Goal: Obtain resource: Download file/media

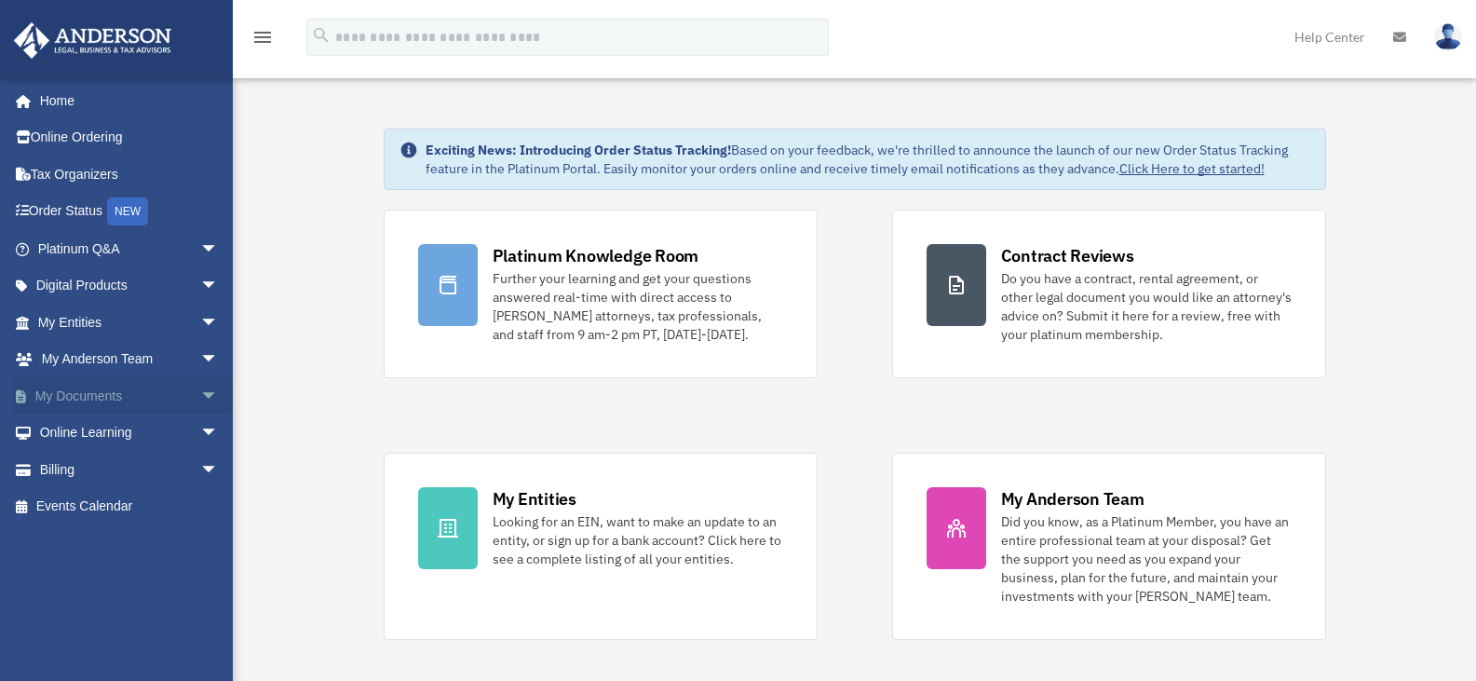
click at [115, 400] on link "My Documents arrow_drop_down" at bounding box center [130, 395] width 234 height 37
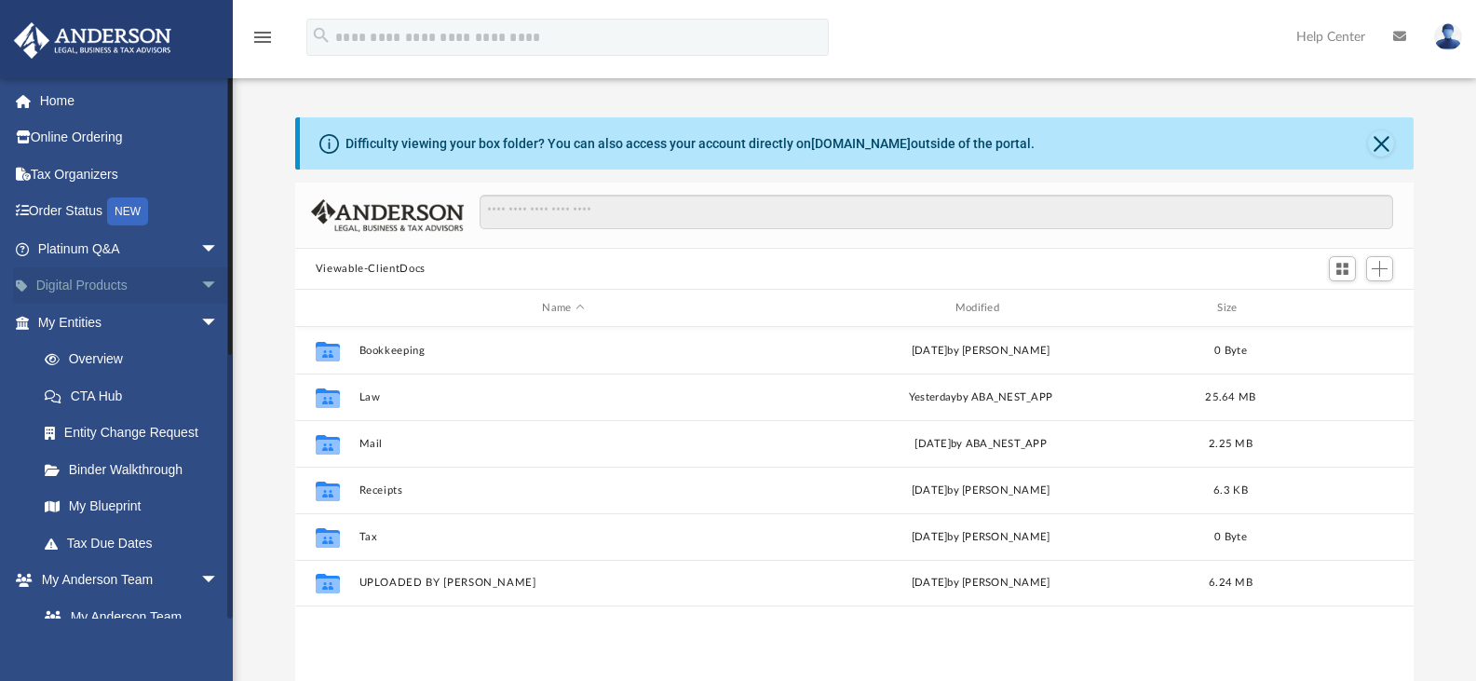
scroll to position [410, 1104]
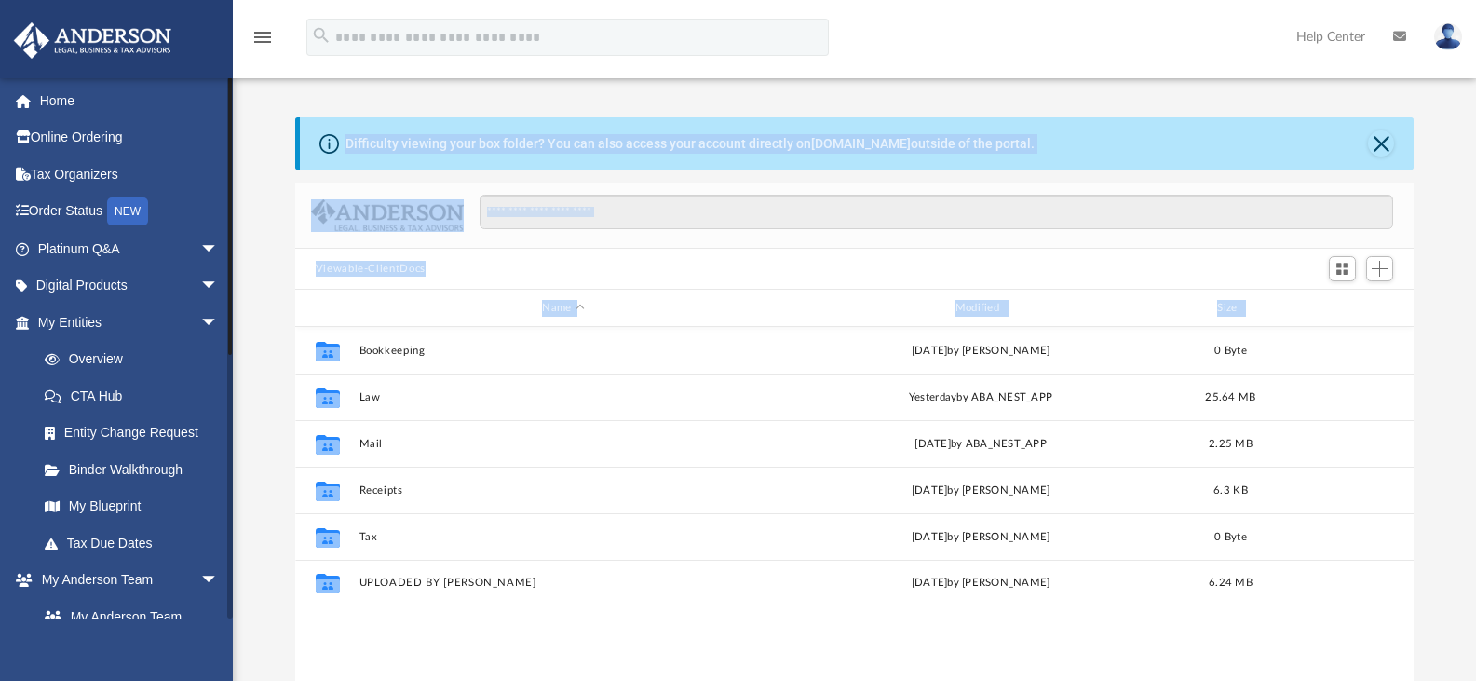
drag, startPoint x: 233, startPoint y: 516, endPoint x: 229, endPoint y: 577, distance: 61.6
click at [229, 577] on div "App [EMAIL_ADDRESS][DOMAIN_NAME] Sign Out [EMAIL_ADDRESS][DOMAIN_NAME] Home Onl…" at bounding box center [738, 386] width 1476 height 654
click at [200, 324] on span "arrow_drop_down" at bounding box center [218, 322] width 37 height 38
click at [80, 545] on link "Box" at bounding box center [136, 542] width 221 height 37
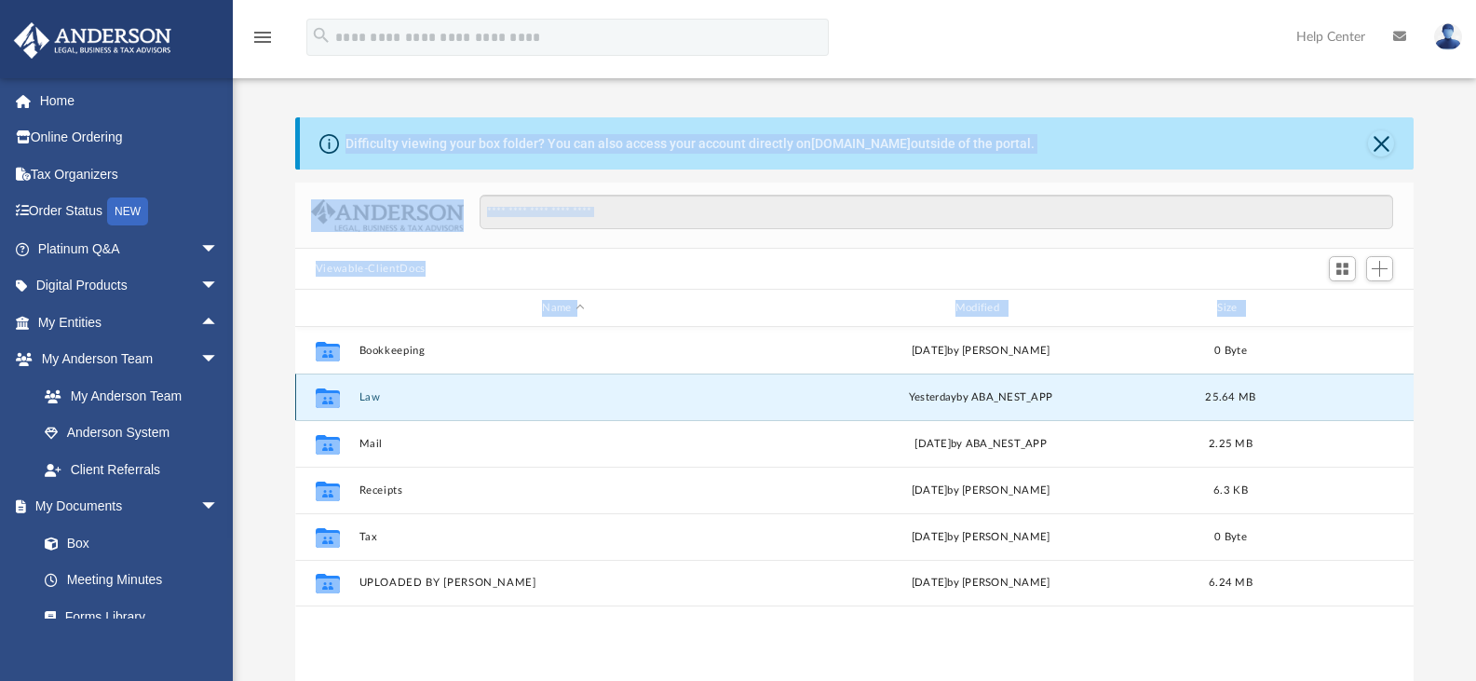
click at [381, 394] on button "Law" at bounding box center [562, 397] width 409 height 12
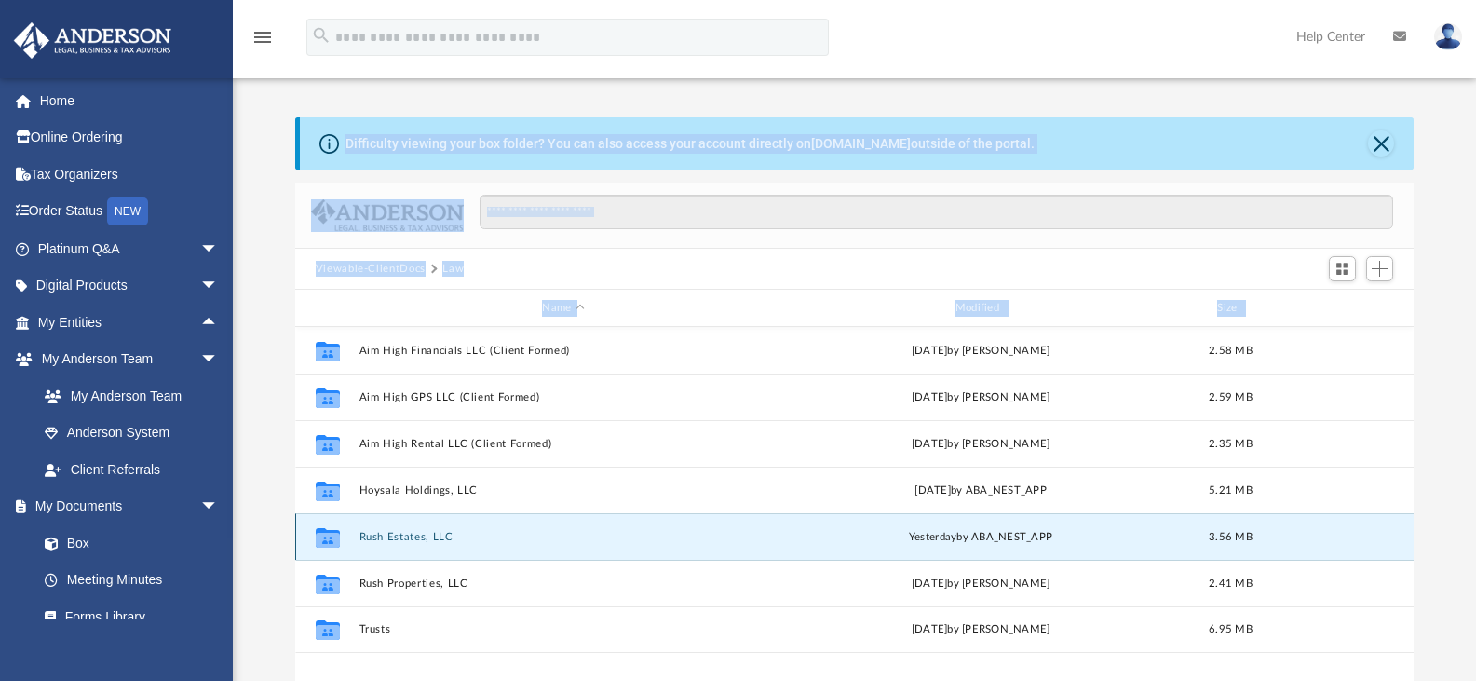
click at [408, 534] on button "Rush Estates, LLC" at bounding box center [562, 537] width 409 height 12
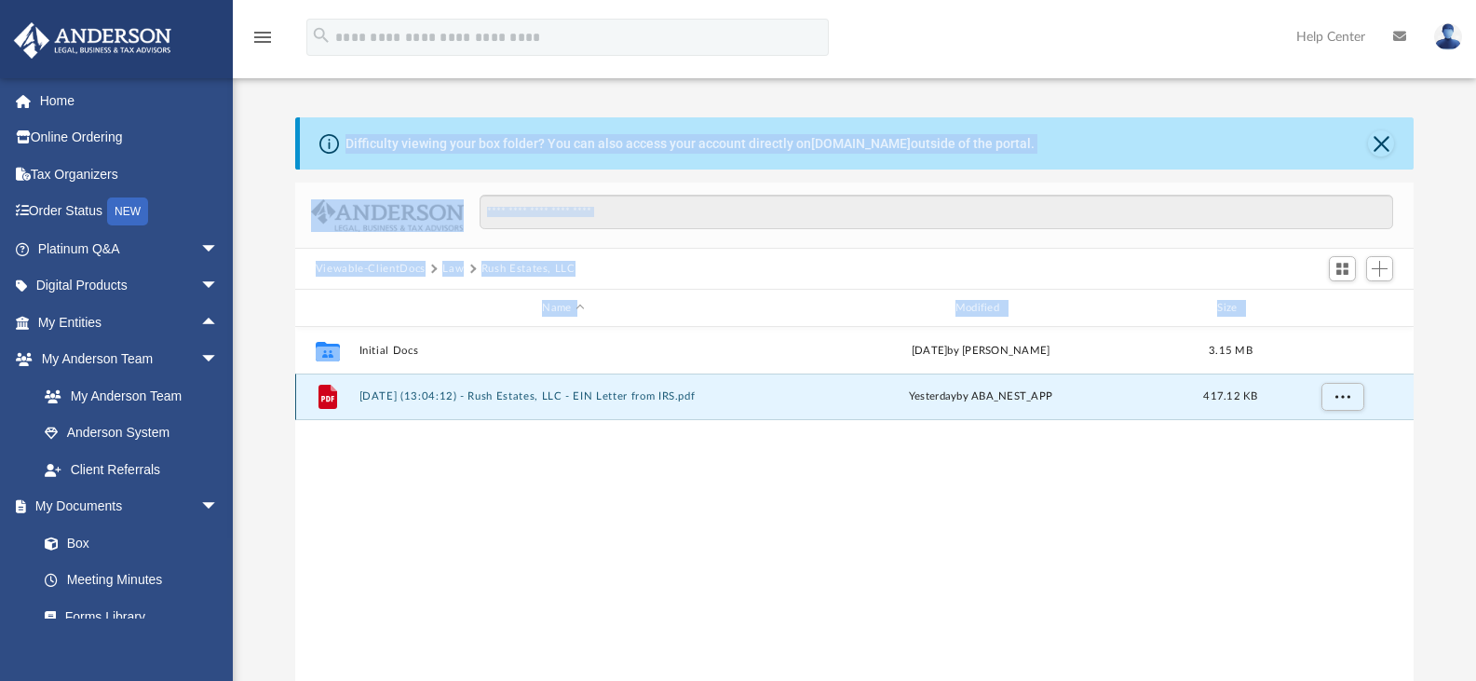
click at [428, 396] on button "[DATE] (13:04:12) - Rush Estates, LLC - EIN Letter from IRS.pdf" at bounding box center [562, 396] width 409 height 12
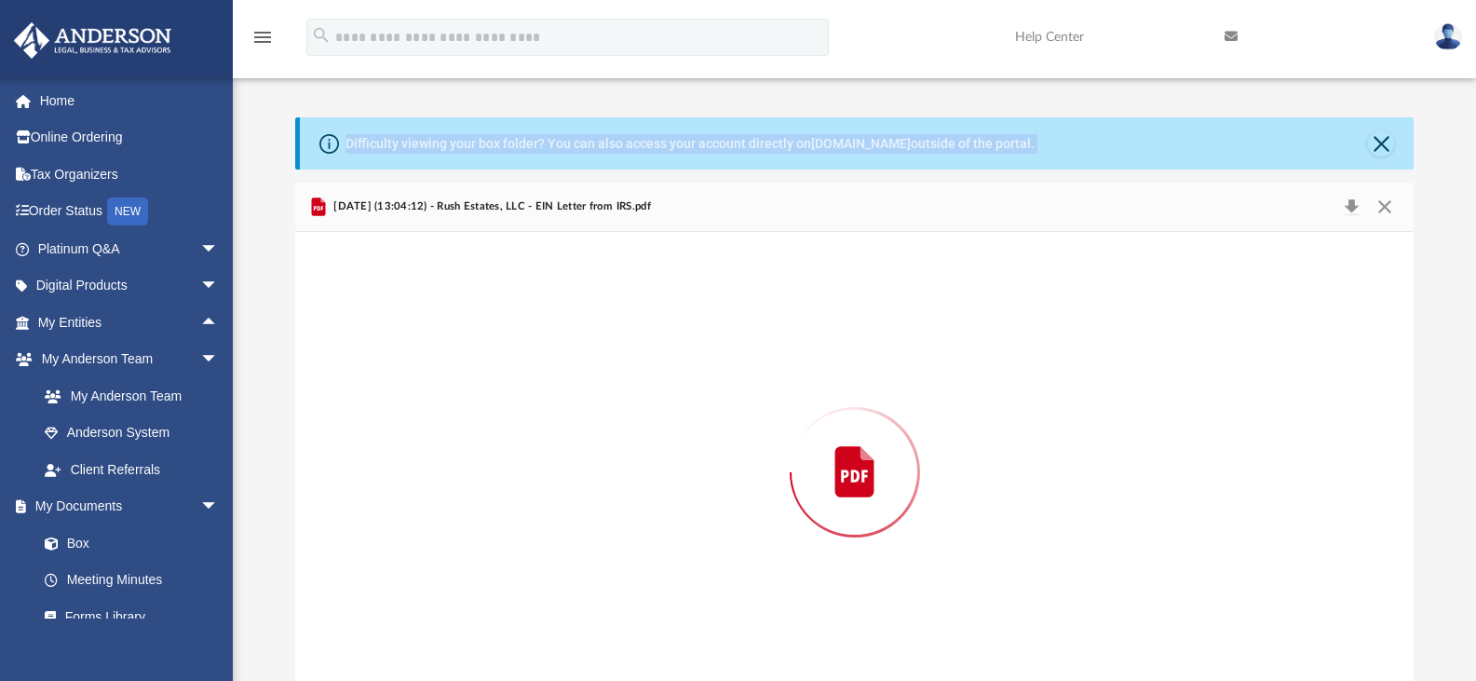
scroll to position [32, 0]
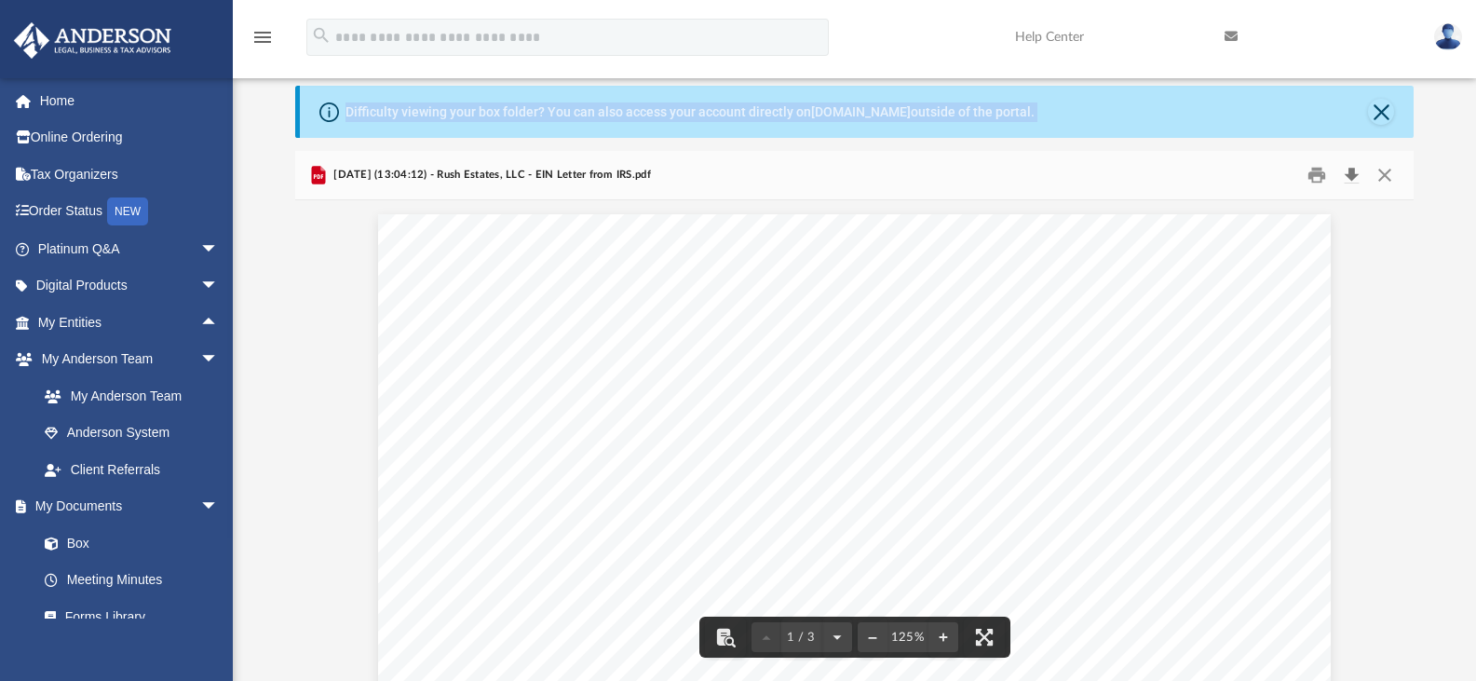
click at [1350, 177] on button "Download" at bounding box center [1351, 175] width 34 height 29
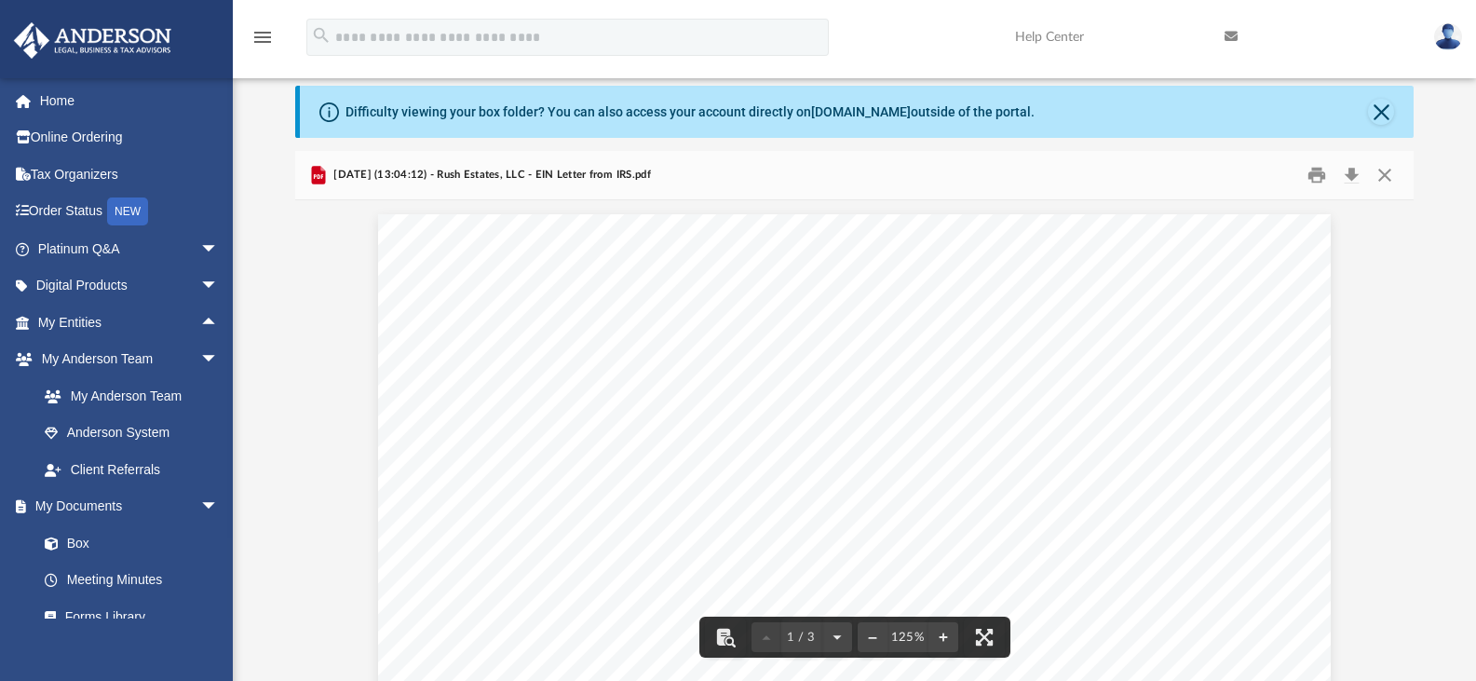
click at [499, 178] on span "2025.08.25 (13:04:12) - Rush Estates, LLC - EIN Letter from IRS.pdf" at bounding box center [490, 175] width 321 height 17
click at [1378, 111] on button "Close" at bounding box center [1381, 112] width 26 height 26
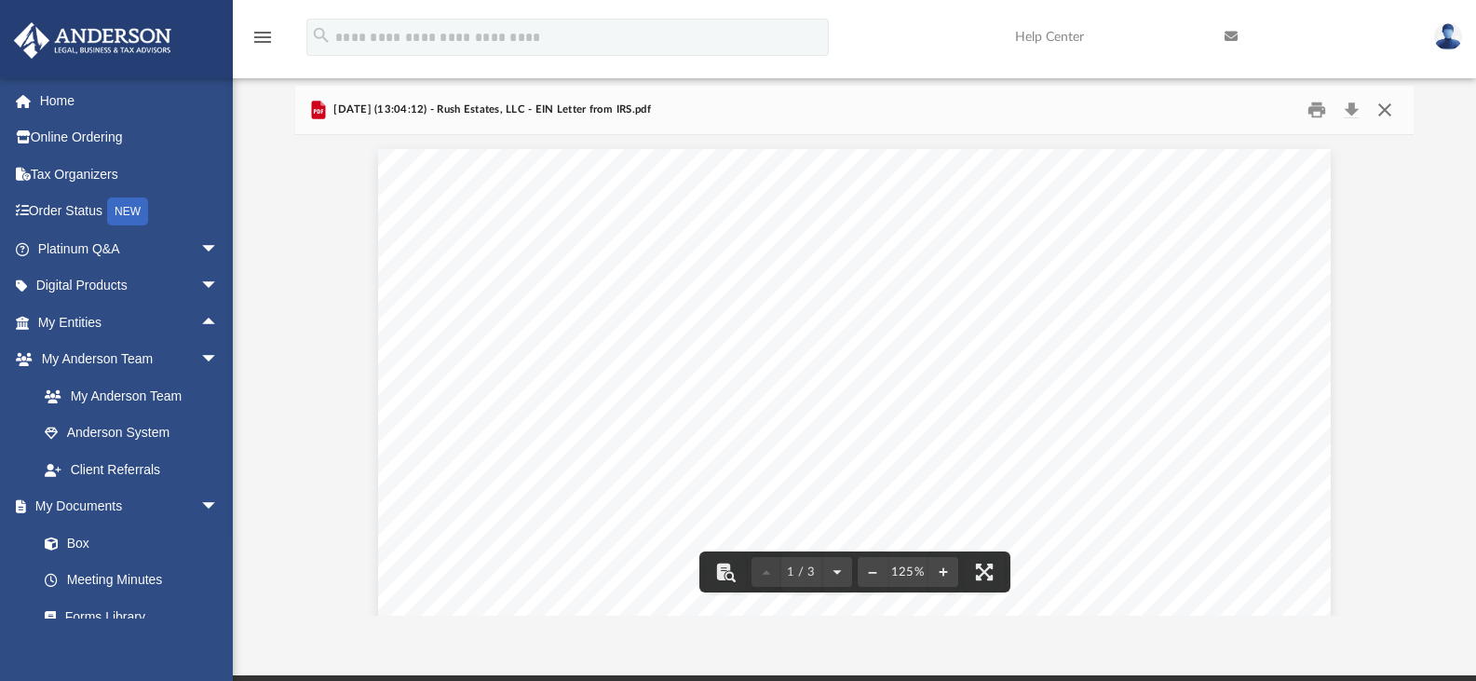
click at [1382, 106] on button "Close" at bounding box center [1385, 110] width 34 height 29
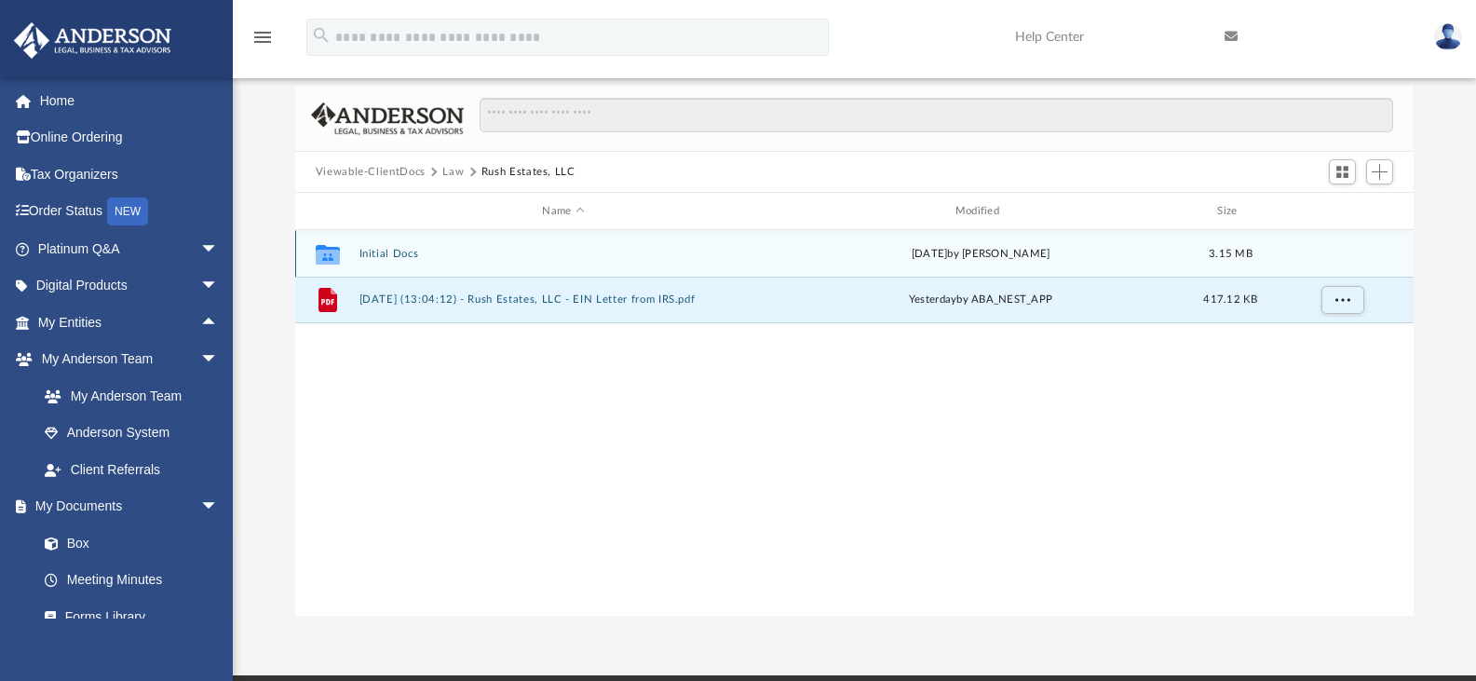
click at [368, 253] on button "Initial Docs" at bounding box center [562, 254] width 409 height 12
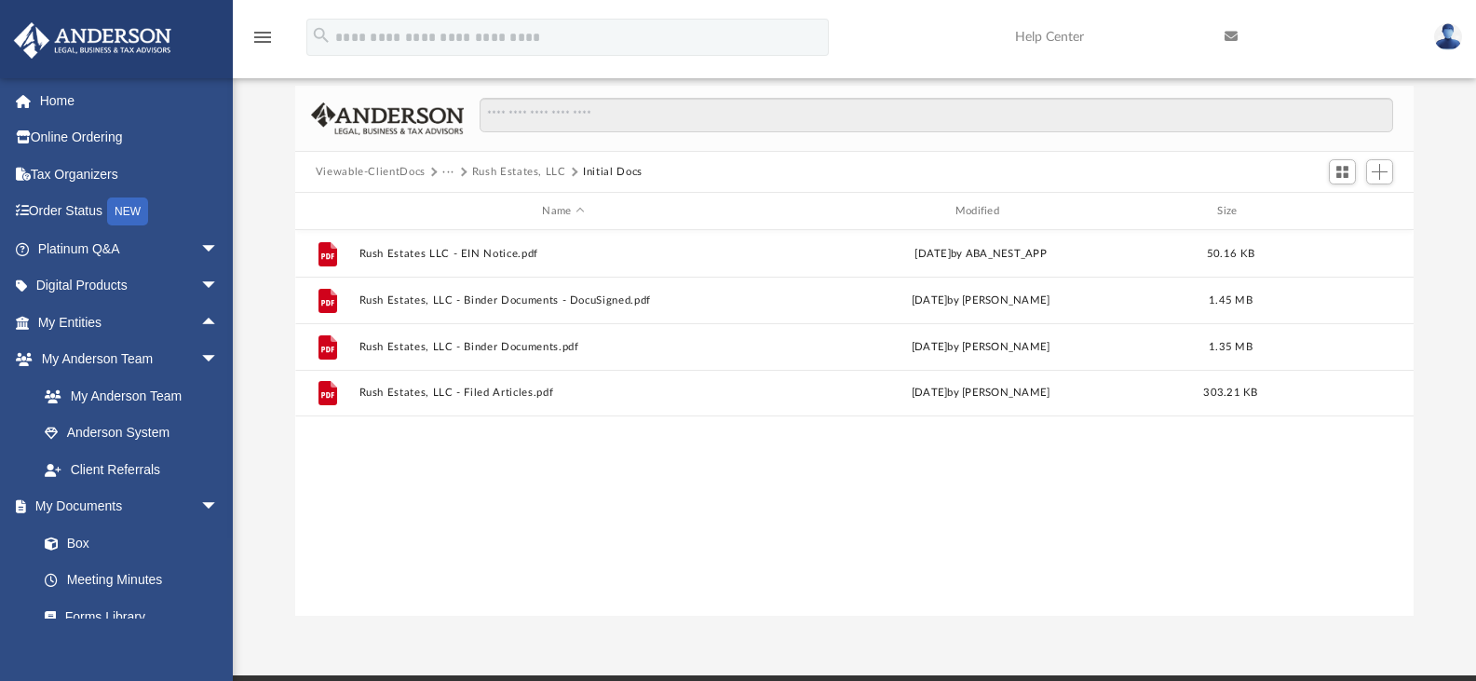
click at [396, 178] on button "Viewable-ClientDocs" at bounding box center [371, 172] width 110 height 17
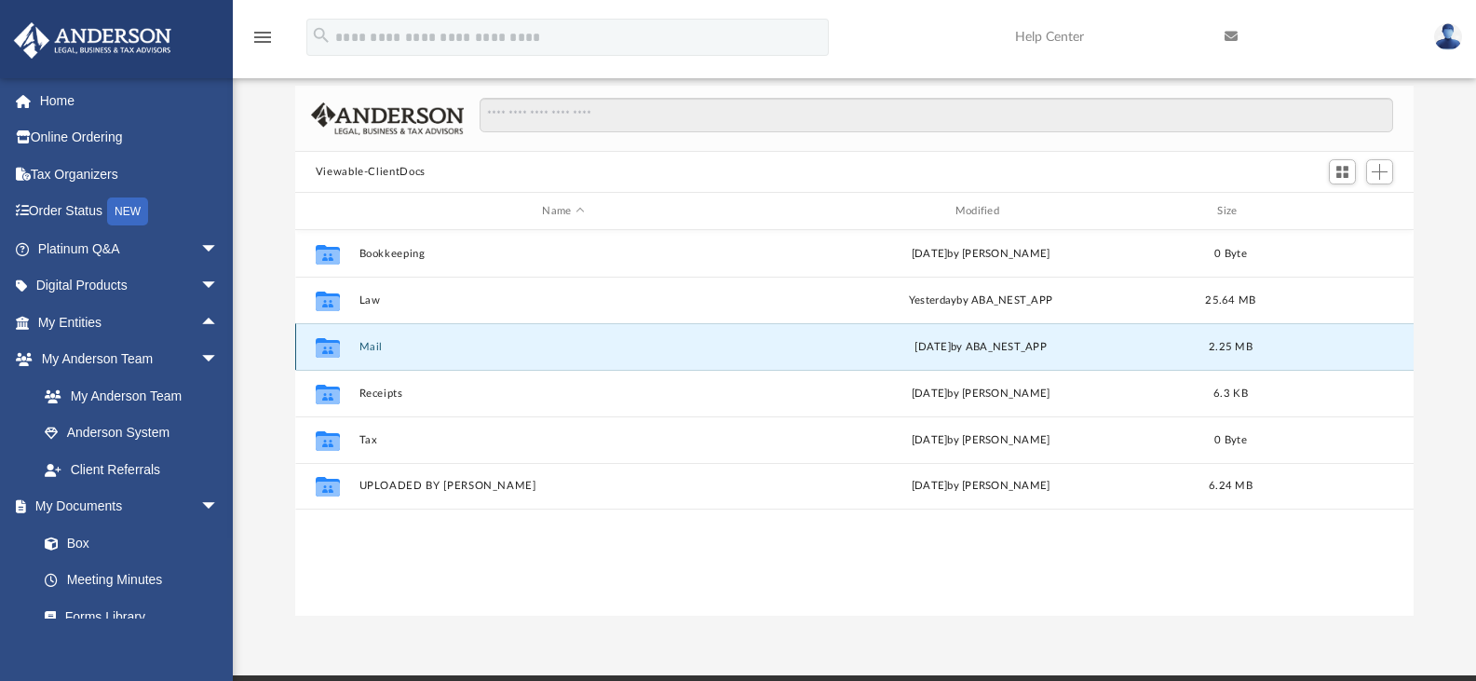
click at [371, 344] on button "Mail" at bounding box center [562, 347] width 409 height 12
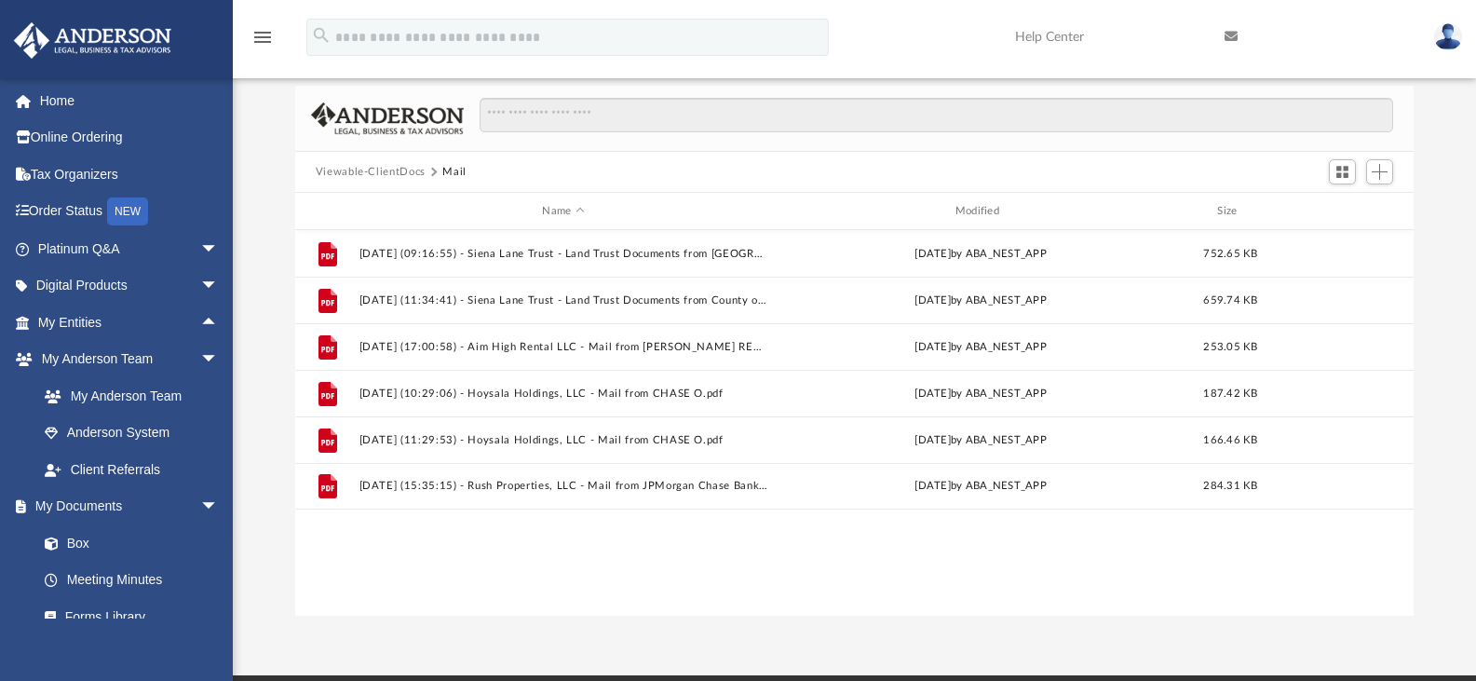
click at [400, 168] on button "Viewable-ClientDocs" at bounding box center [371, 172] width 110 height 17
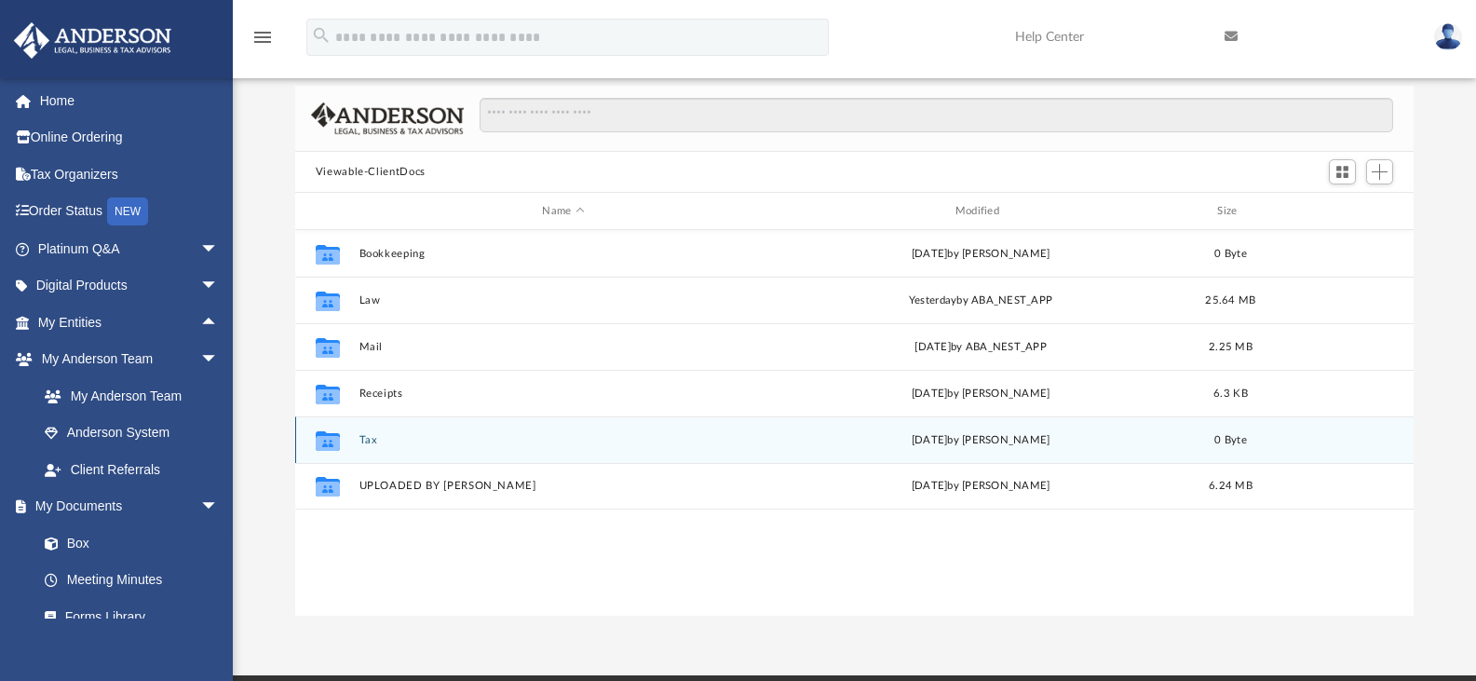
click at [360, 438] on button "Tax" at bounding box center [562, 440] width 409 height 12
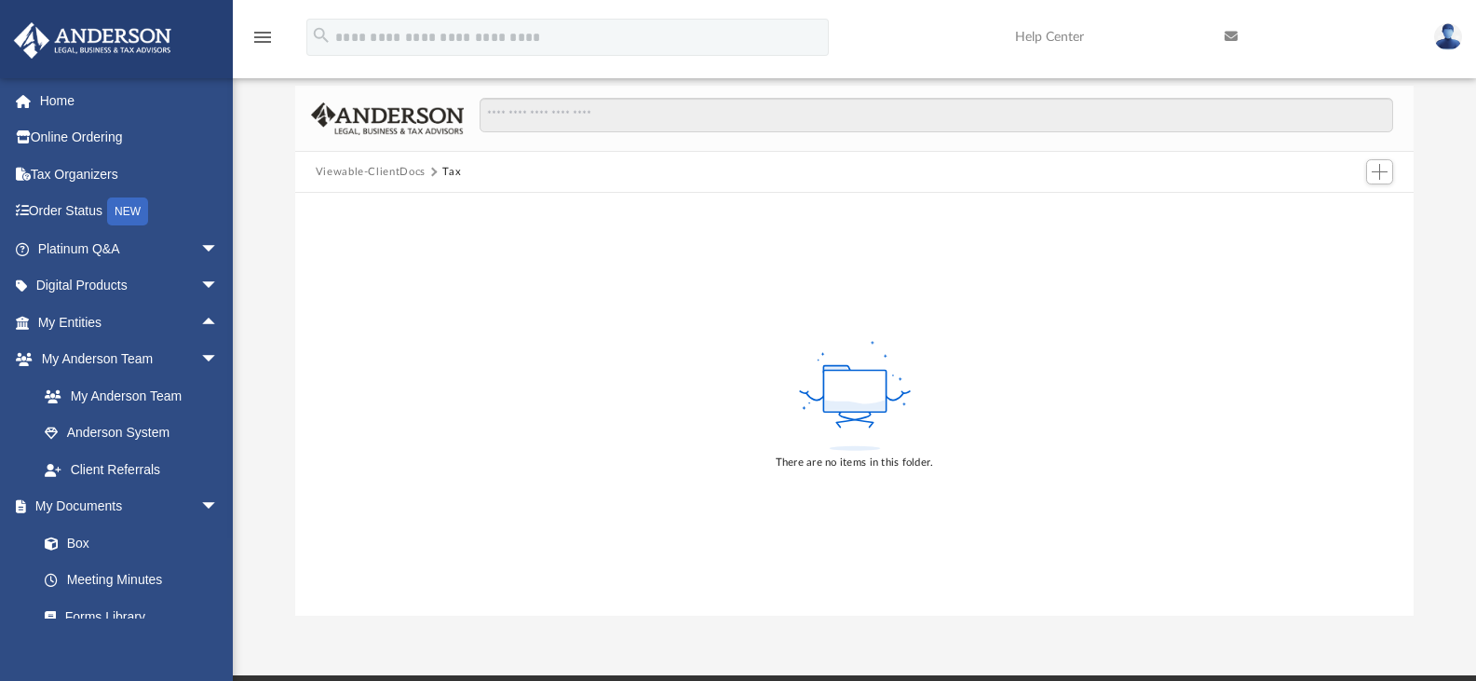
click at [382, 176] on button "Viewable-ClientDocs" at bounding box center [371, 172] width 110 height 17
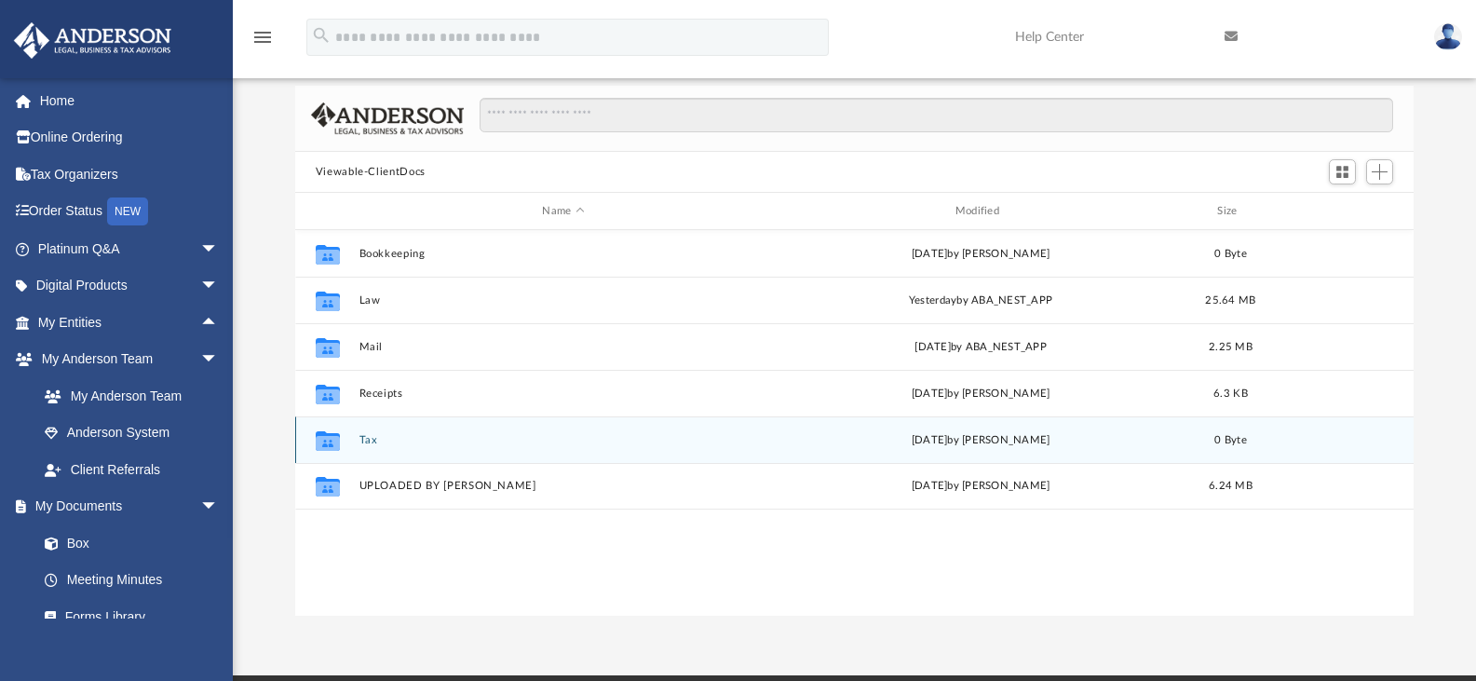
scroll to position [410, 1104]
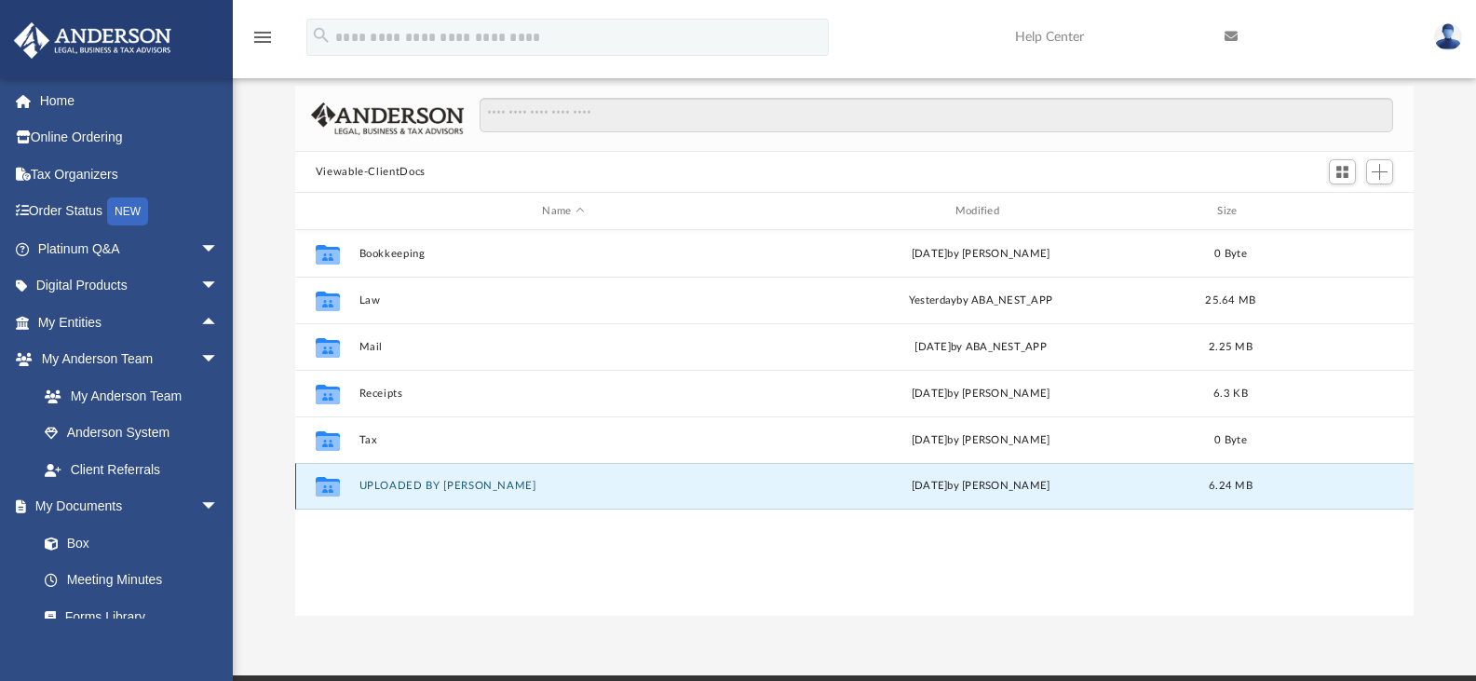
click at [422, 482] on button "UPLOADED BY SATHISH" at bounding box center [562, 485] width 409 height 12
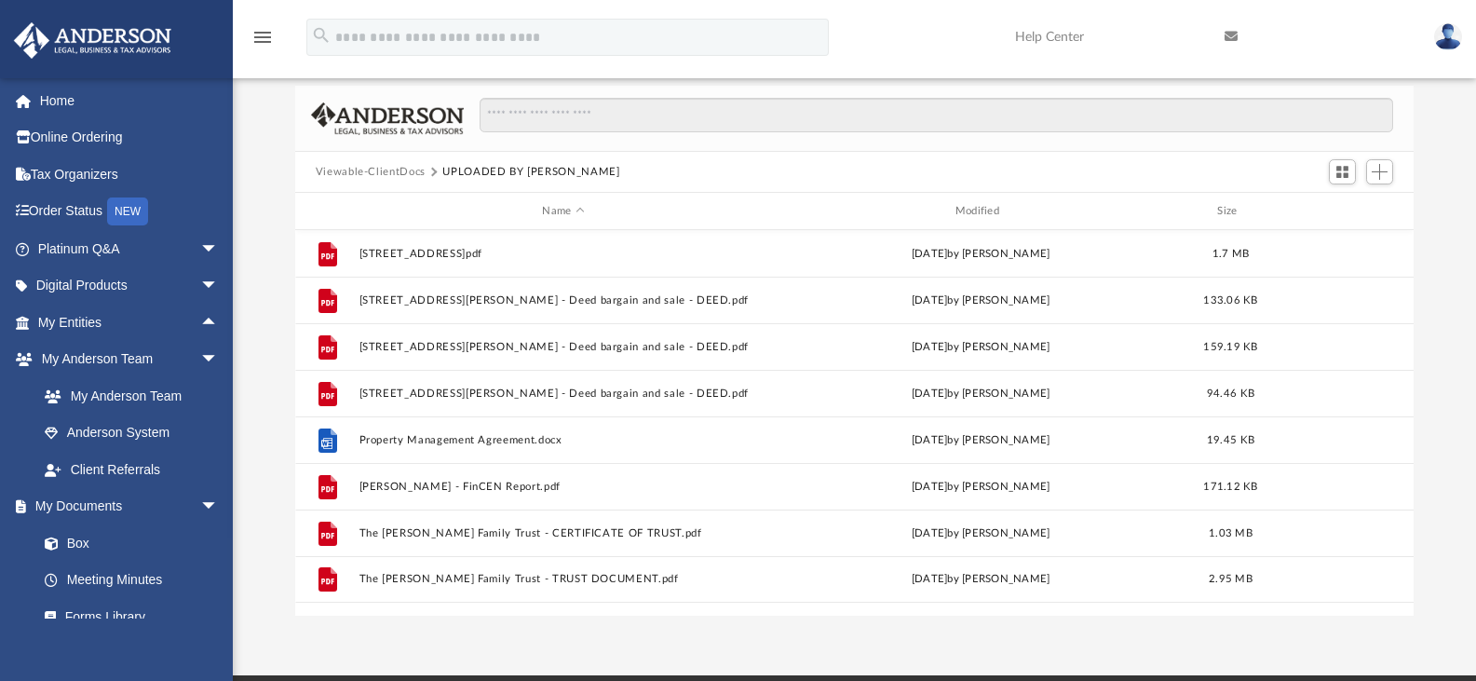
click at [381, 169] on button "Viewable-ClientDocs" at bounding box center [371, 172] width 110 height 17
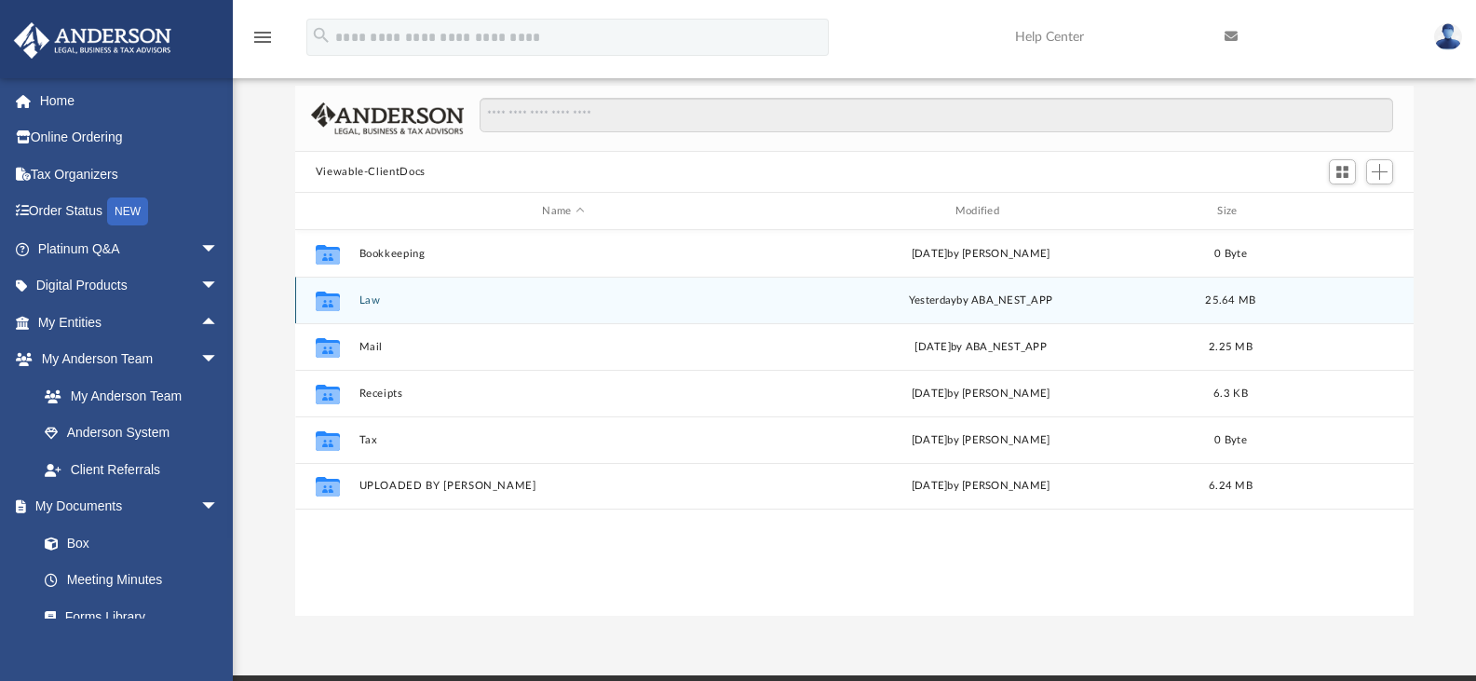
click at [368, 298] on button "Law" at bounding box center [562, 300] width 409 height 12
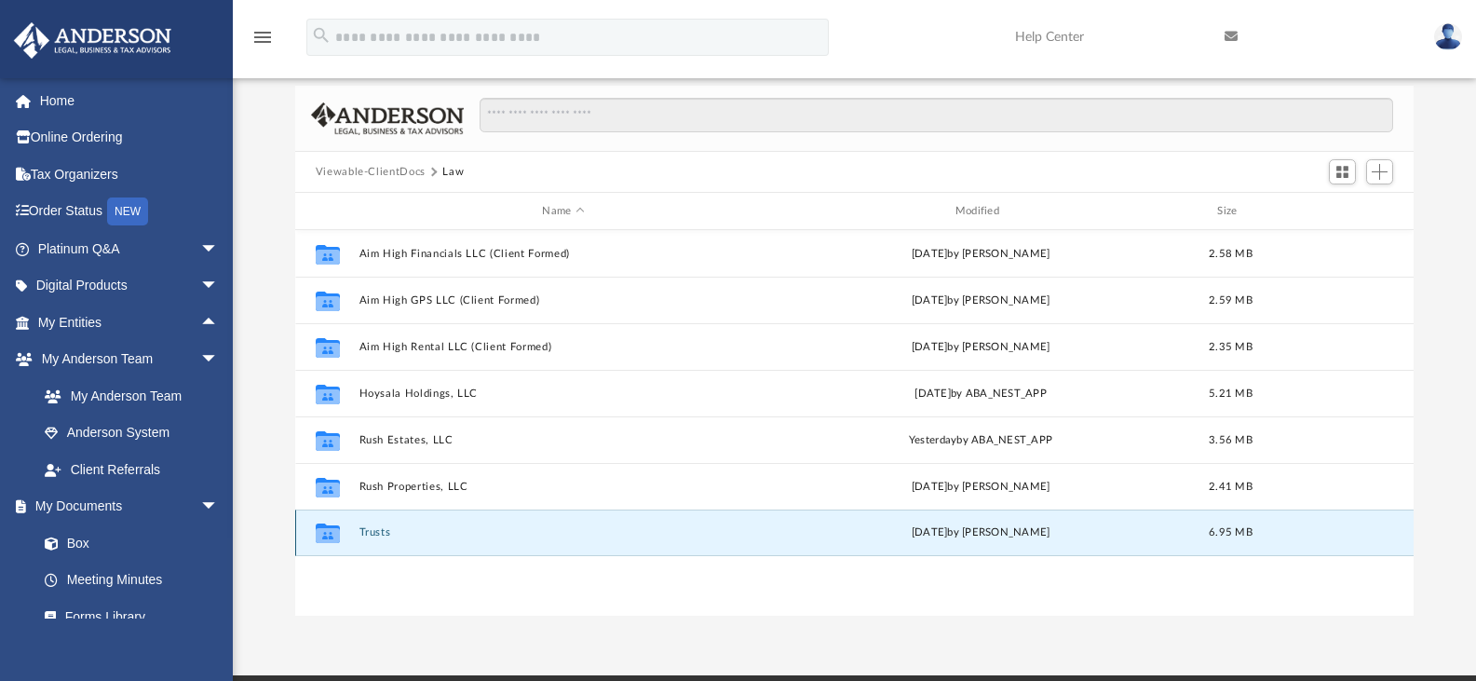
click at [371, 532] on button "Trusts" at bounding box center [562, 532] width 409 height 12
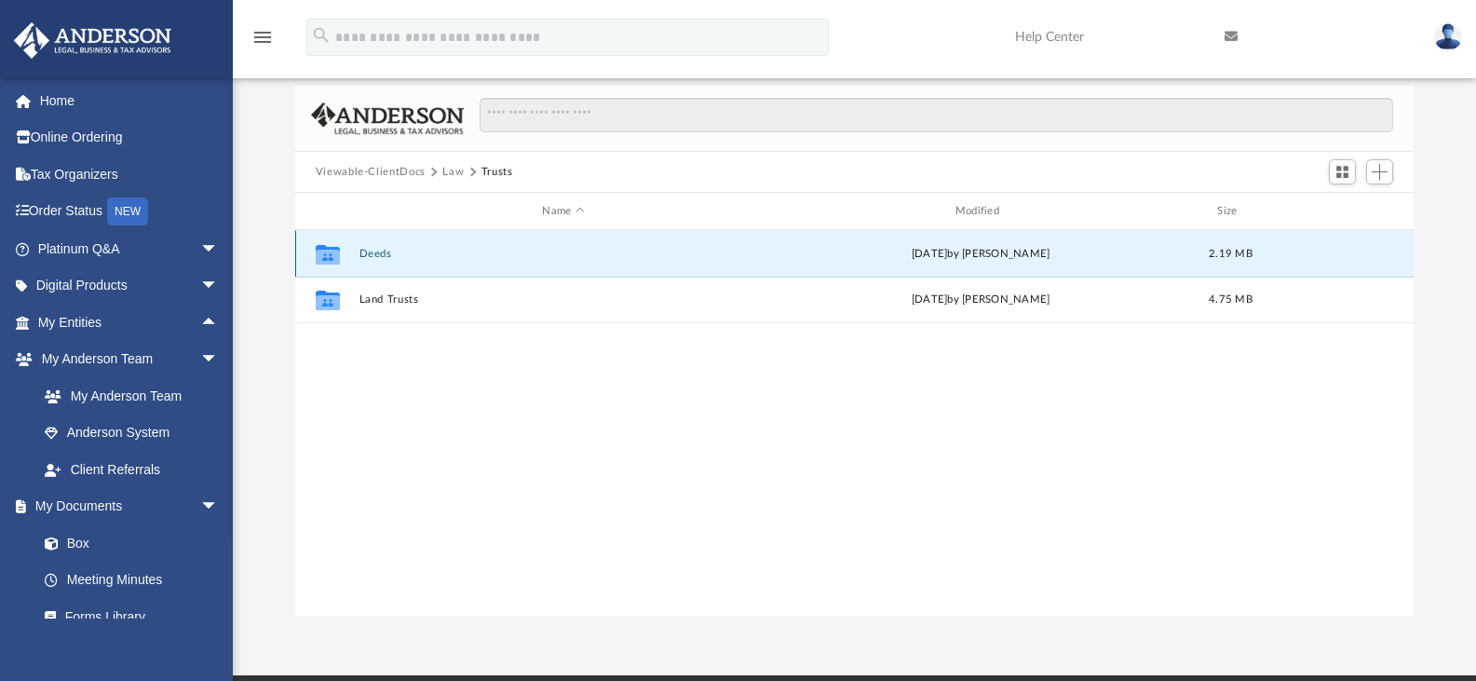
click at [358, 254] on button "Deeds" at bounding box center [562, 254] width 409 height 12
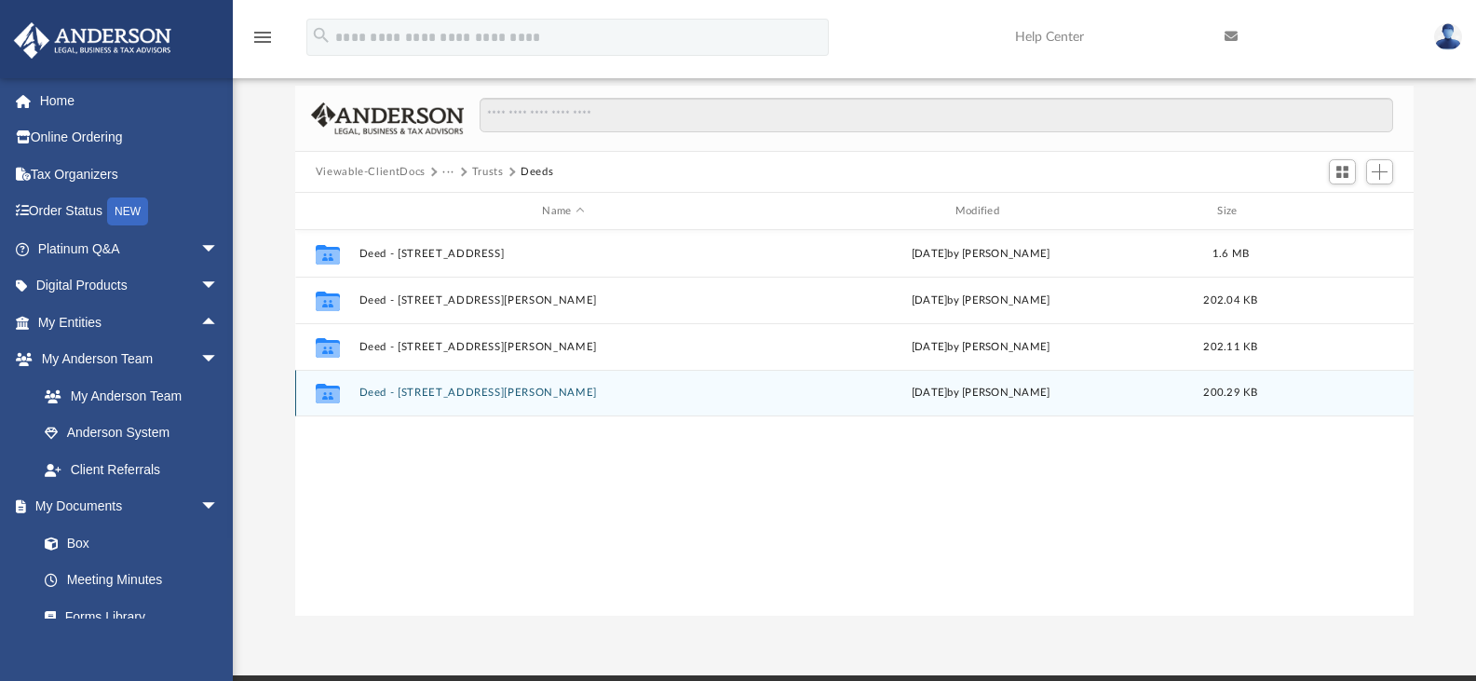
click at [465, 389] on button "Deed - 611 Rivanna Hill Drive" at bounding box center [562, 392] width 409 height 12
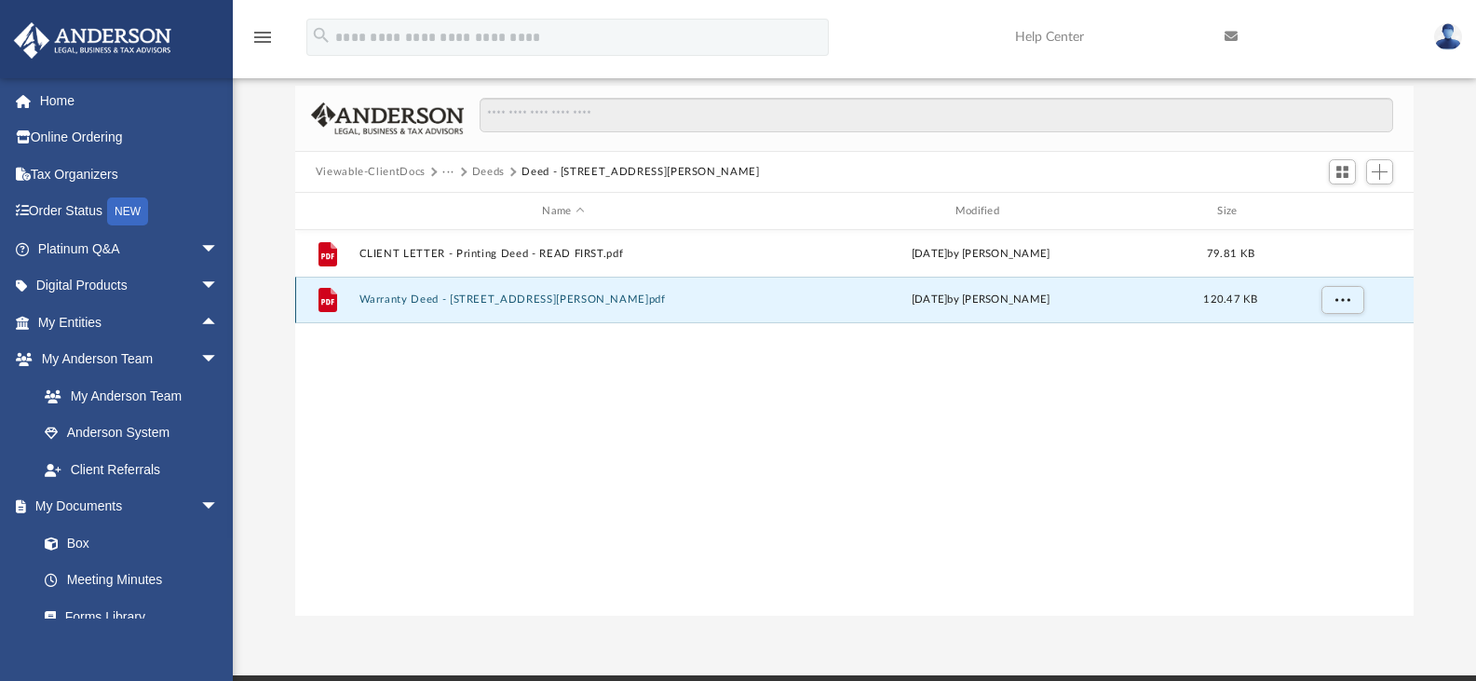
click at [490, 299] on button "Warranty Deed - 611 Rivanna Hill Road.pdf" at bounding box center [562, 299] width 409 height 12
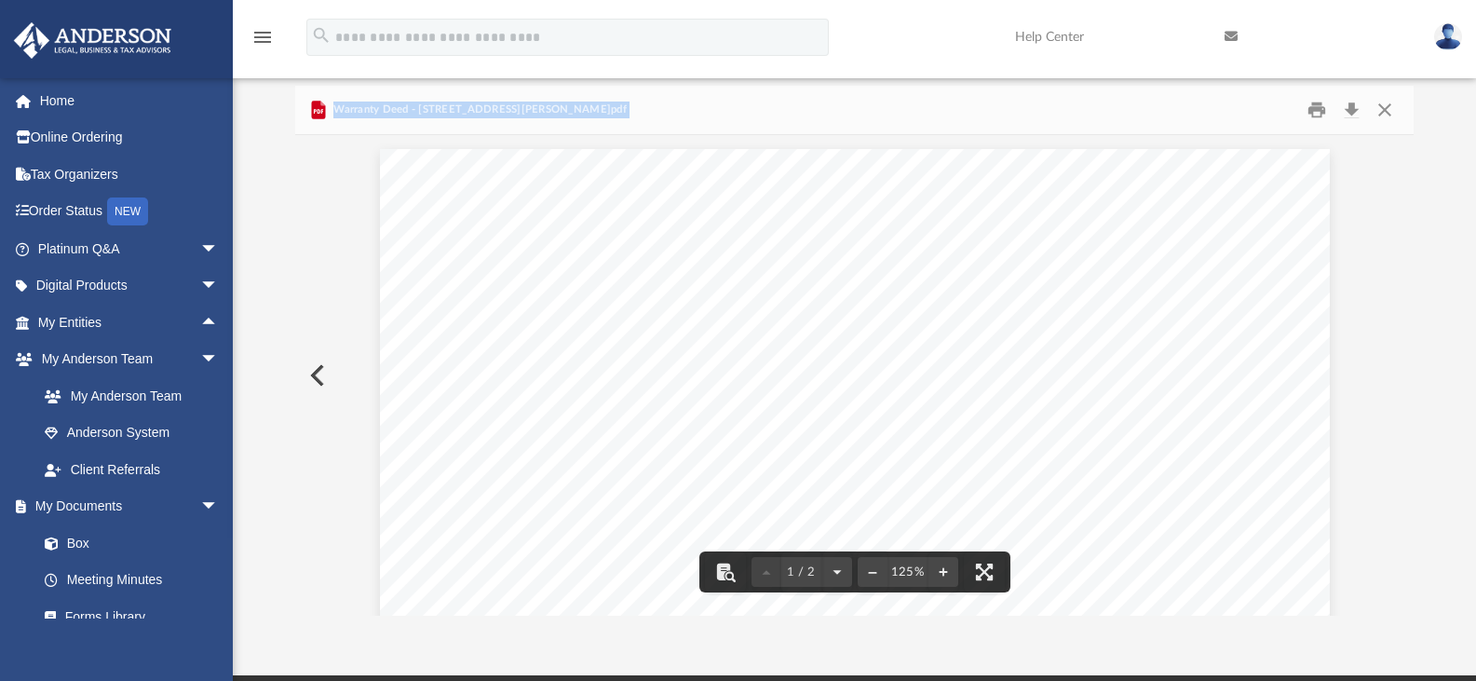
drag, startPoint x: 1406, startPoint y: 193, endPoint x: 1406, endPoint y: 211, distance: 18.6
click at [1406, 211] on div "Viewable-ClientDocs ··· Deeds Deed - 611 Rivanna Hill Drive Name Modified Size …" at bounding box center [854, 351] width 1119 height 530
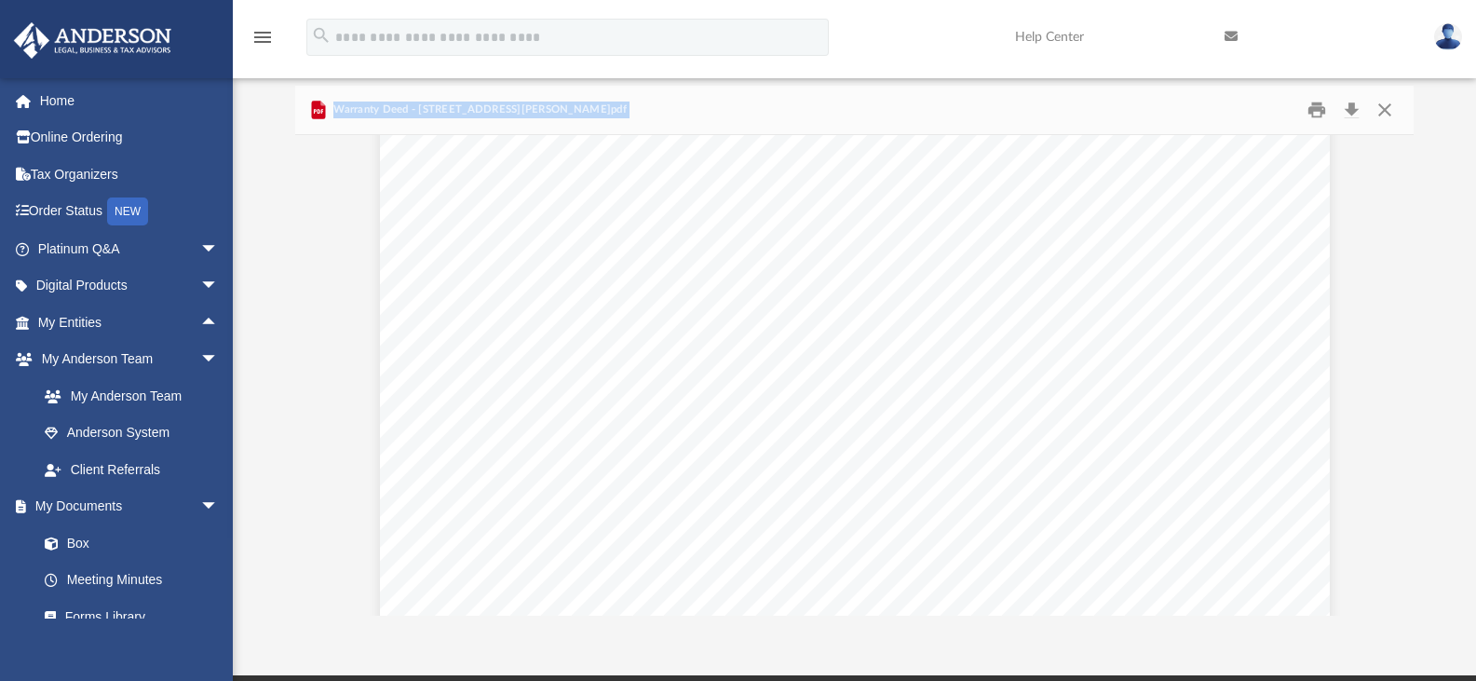
scroll to position [0, 0]
click at [1381, 112] on button "Close" at bounding box center [1385, 110] width 34 height 29
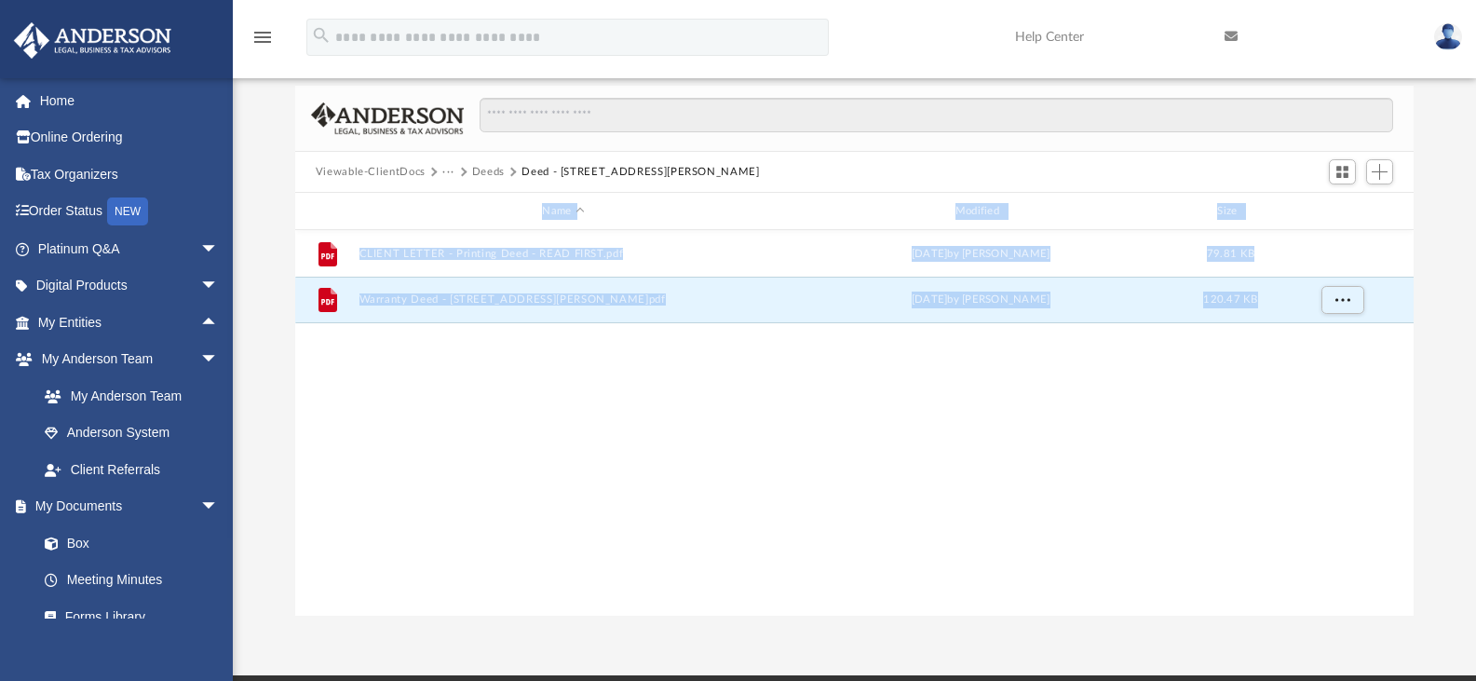
click at [487, 177] on button "Deeds" at bounding box center [488, 172] width 33 height 17
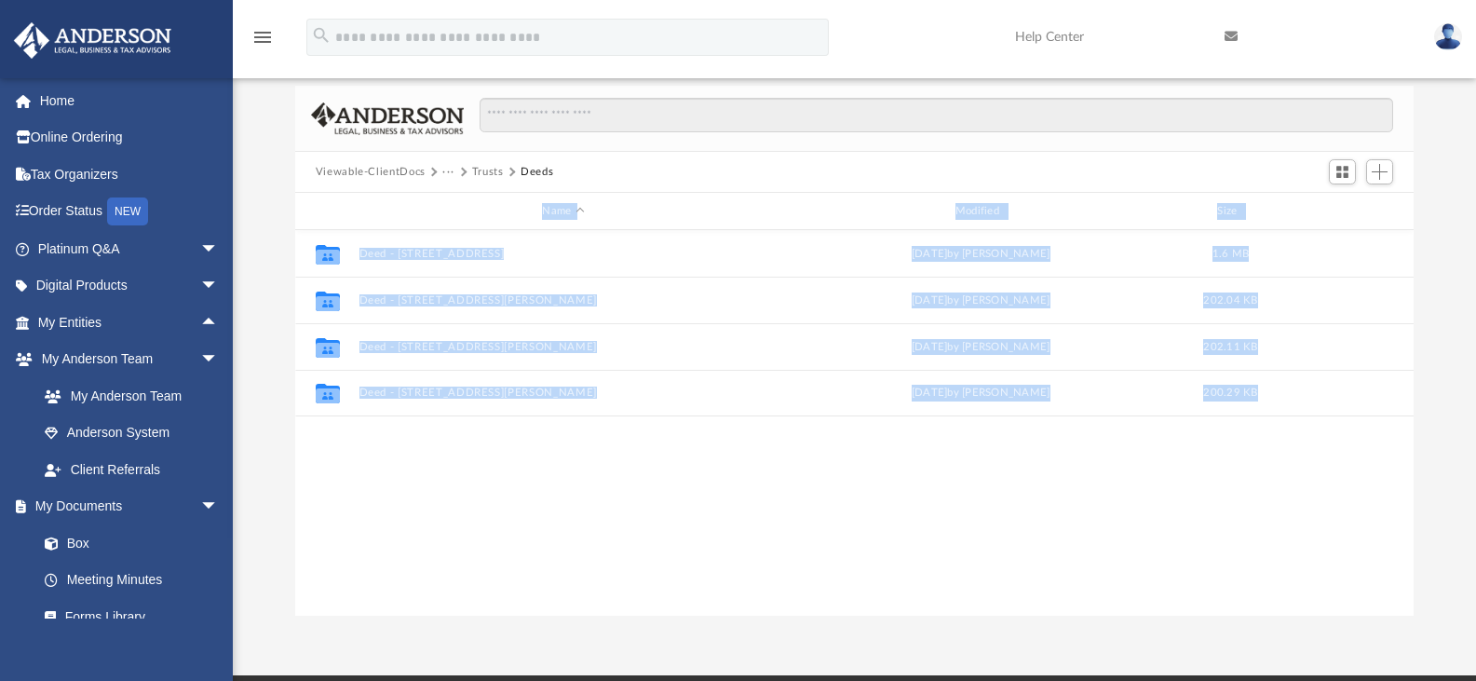
click at [484, 174] on button "Trusts" at bounding box center [488, 172] width 32 height 17
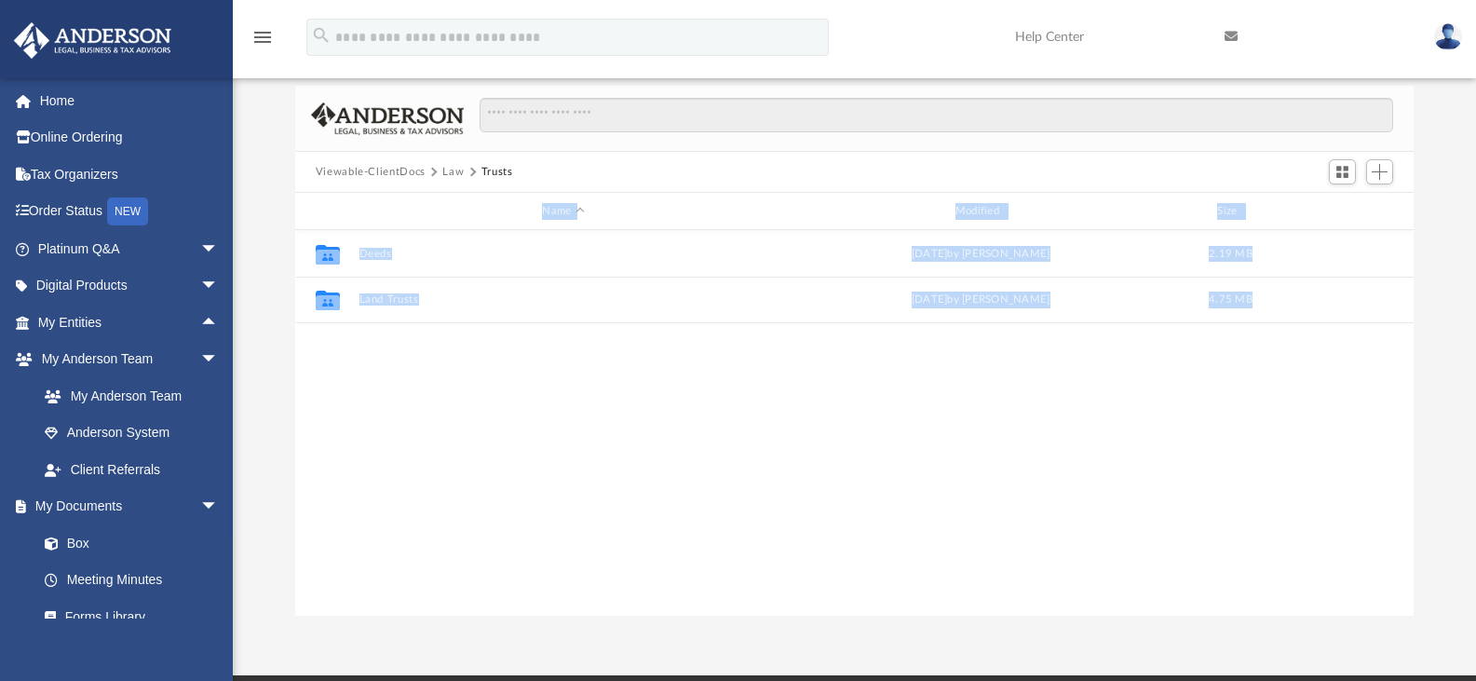
click at [660, 578] on div "Collaborated Folder Deeds Fri Aug 1 2025 by Ashley Sevy 2.19 MB Collaborated Fo…" at bounding box center [854, 422] width 1119 height 385
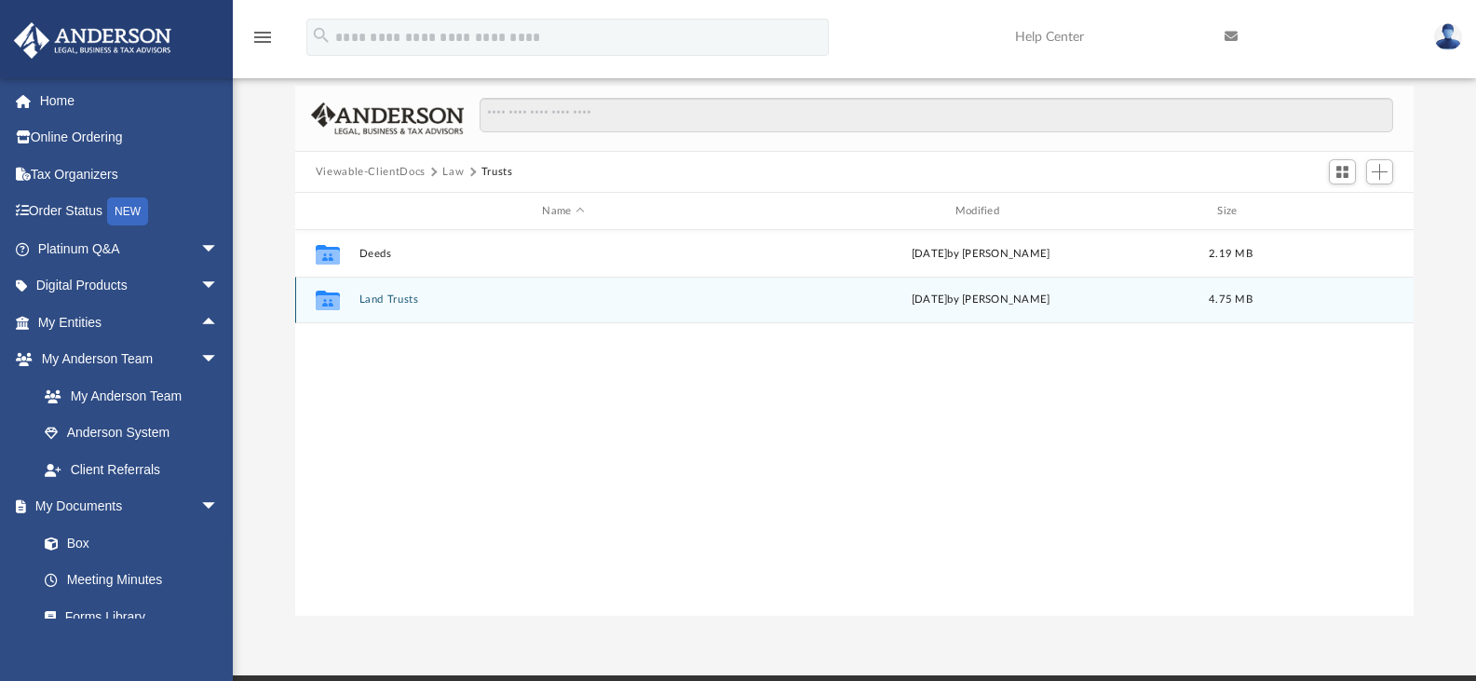
click at [383, 299] on button "Land Trusts" at bounding box center [562, 299] width 409 height 12
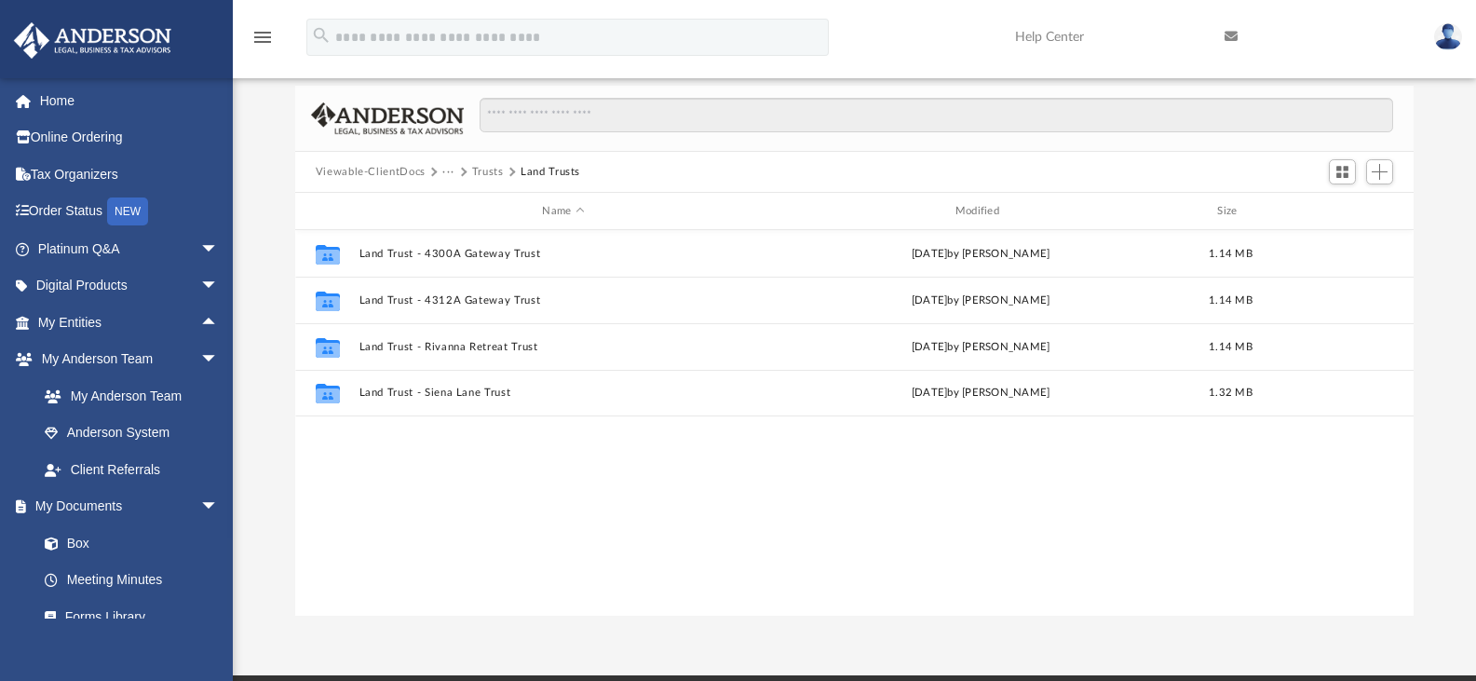
click at [385, 170] on button "Viewable-ClientDocs" at bounding box center [371, 172] width 110 height 17
